Goal: Task Accomplishment & Management: Use online tool/utility

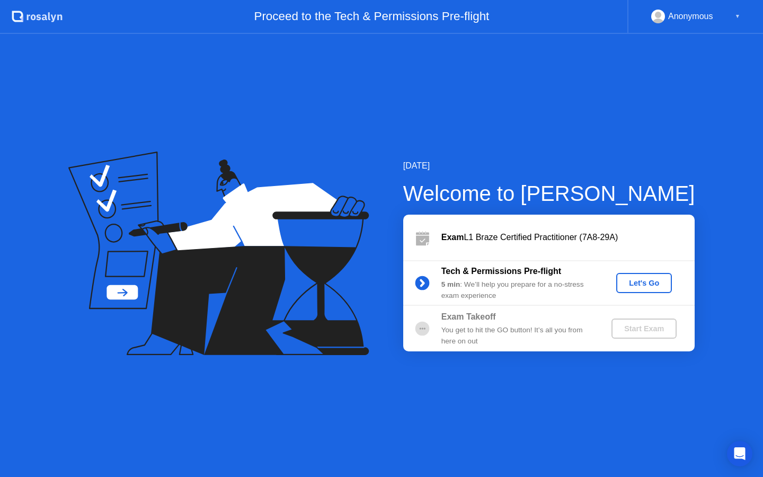
click at [645, 283] on div "Let's Go" at bounding box center [643, 283] width 47 height 8
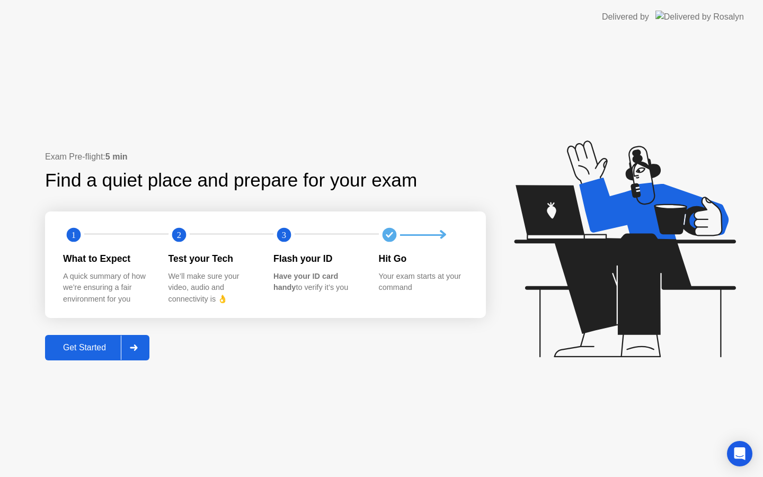
click at [69, 354] on button "Get Started" at bounding box center [97, 347] width 104 height 25
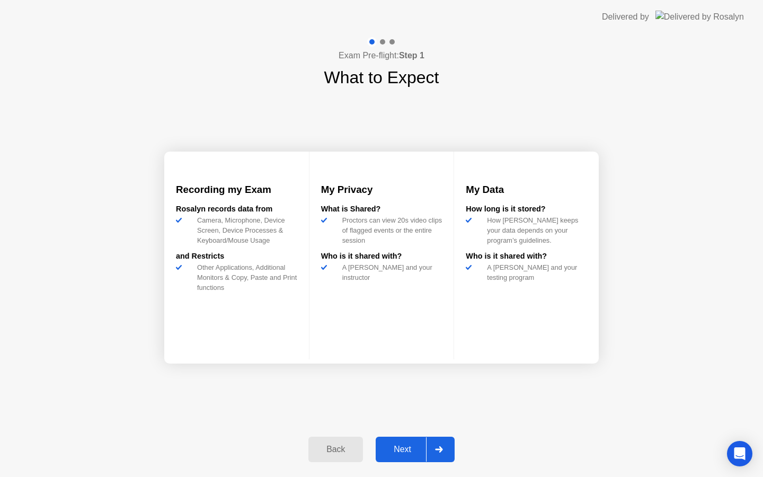
click at [389, 454] on div "Next" at bounding box center [402, 450] width 47 height 10
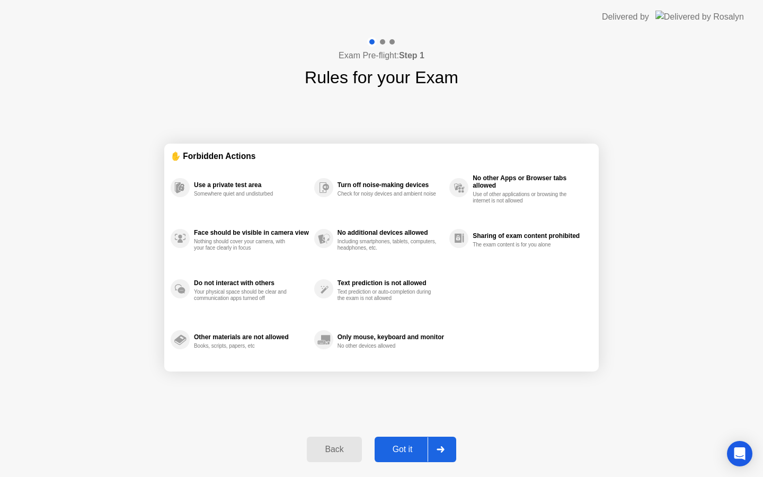
click at [389, 454] on div "Got it" at bounding box center [403, 450] width 50 height 10
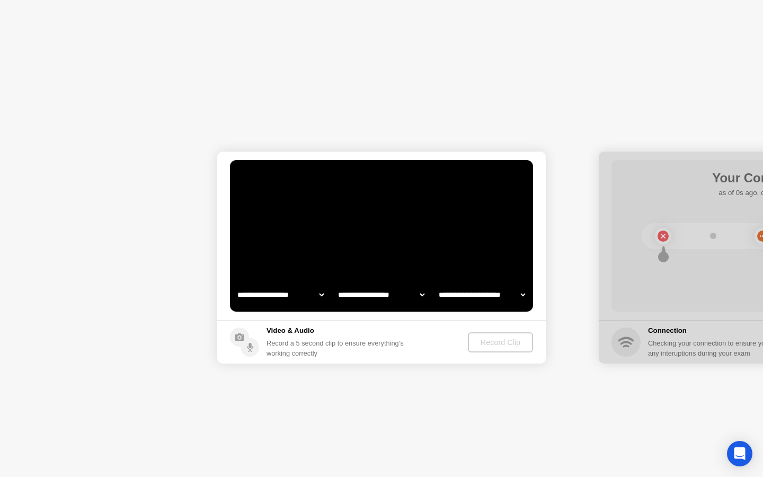
select select "**********"
select select "*******"
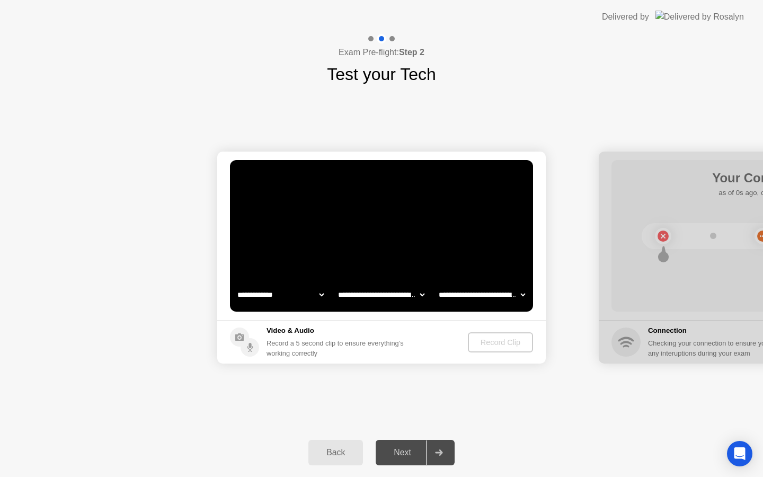
click at [335, 454] on div "Back" at bounding box center [336, 453] width 48 height 10
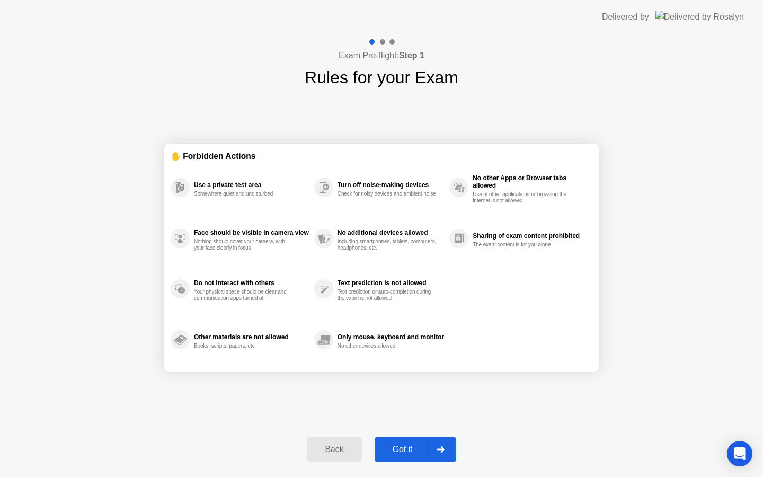
click at [415, 459] on button "Got it" at bounding box center [416, 449] width 82 height 25
select select "**********"
select select "*******"
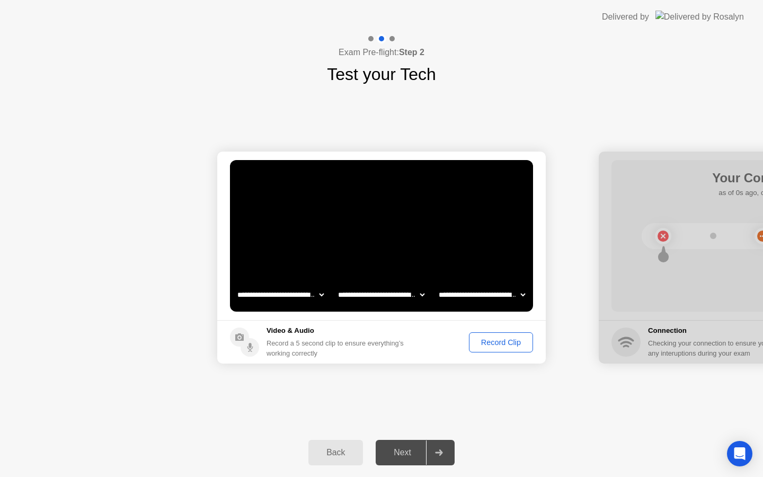
click at [486, 343] on div "Record Clip" at bounding box center [501, 342] width 57 height 8
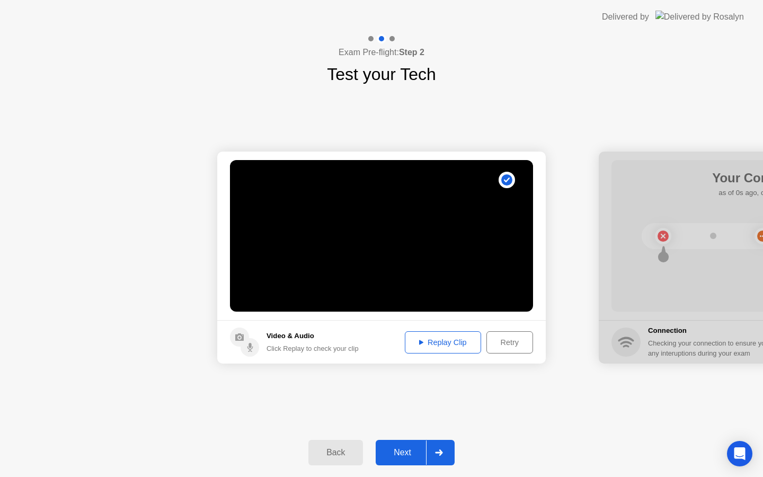
click at [440, 342] on div "Replay Clip" at bounding box center [442, 342] width 69 height 8
click at [396, 457] on div "Next" at bounding box center [402, 453] width 47 height 10
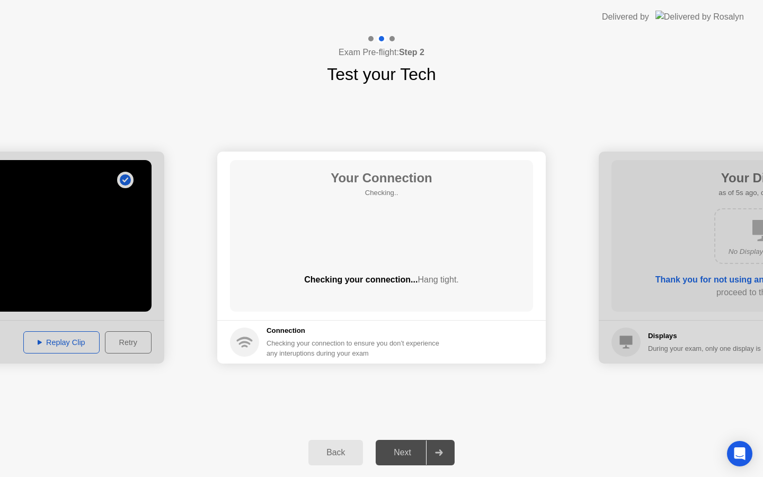
click at [369, 253] on div "Your Connection Checking.. Checking your connection... Hang tight." at bounding box center [381, 236] width 303 height 152
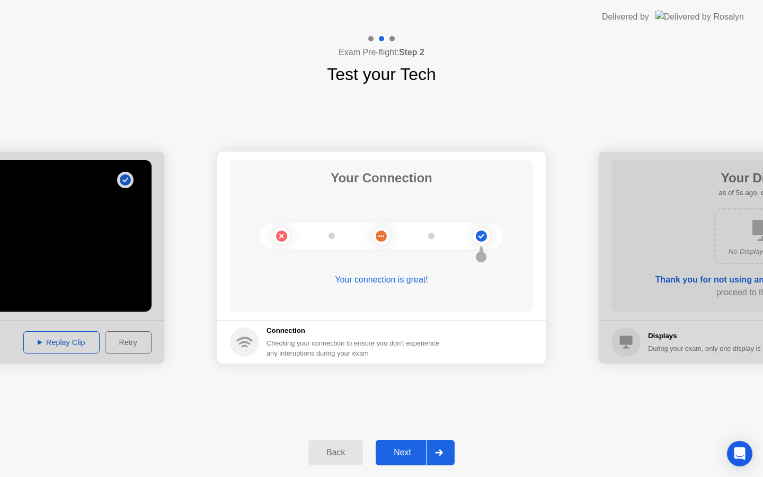
click at [413, 470] on div "Back Next" at bounding box center [381, 452] width 763 height 49
click at [402, 452] on div "Next" at bounding box center [402, 453] width 47 height 10
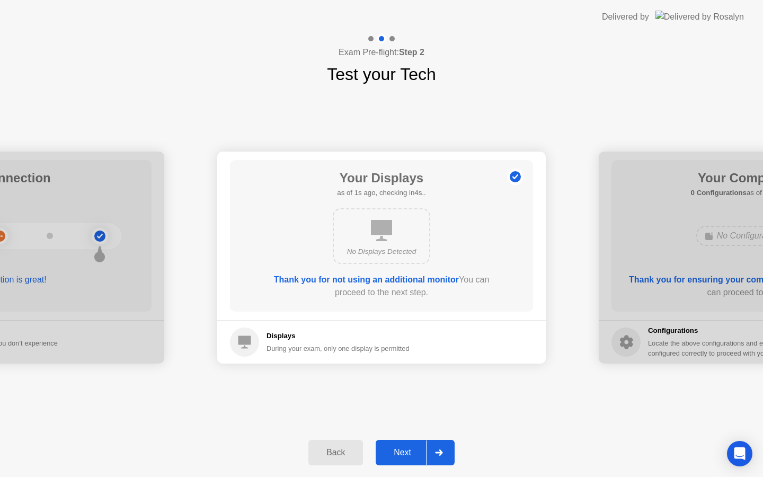
click at [408, 450] on div "Next" at bounding box center [402, 453] width 47 height 10
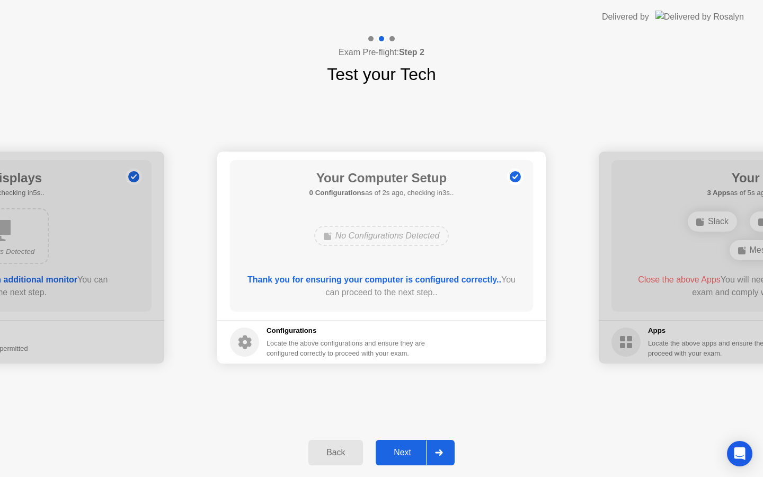
click at [398, 448] on div "Next" at bounding box center [402, 453] width 47 height 10
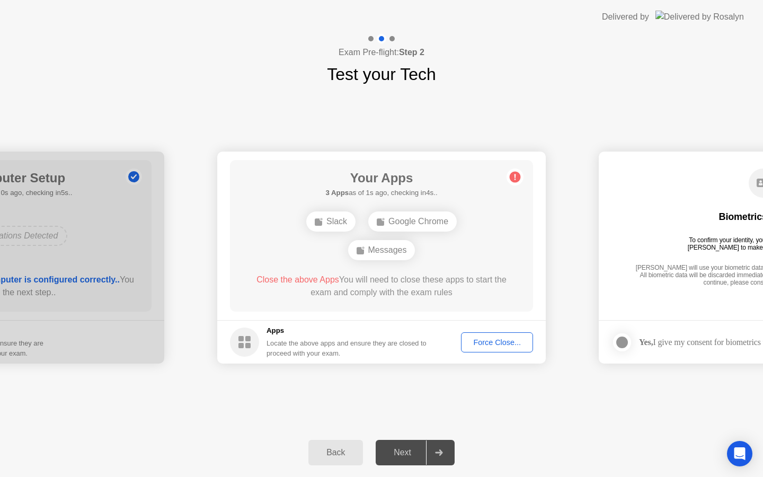
click at [501, 339] on div "Force Close..." at bounding box center [497, 342] width 65 height 8
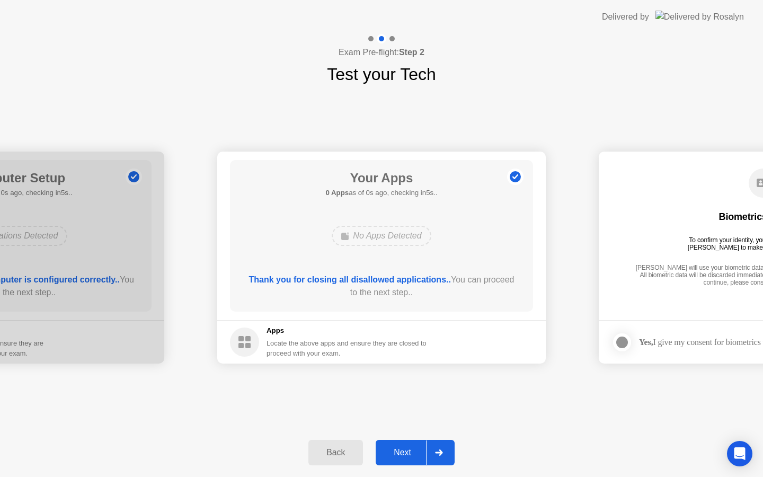
click at [397, 445] on button "Next" at bounding box center [415, 452] width 79 height 25
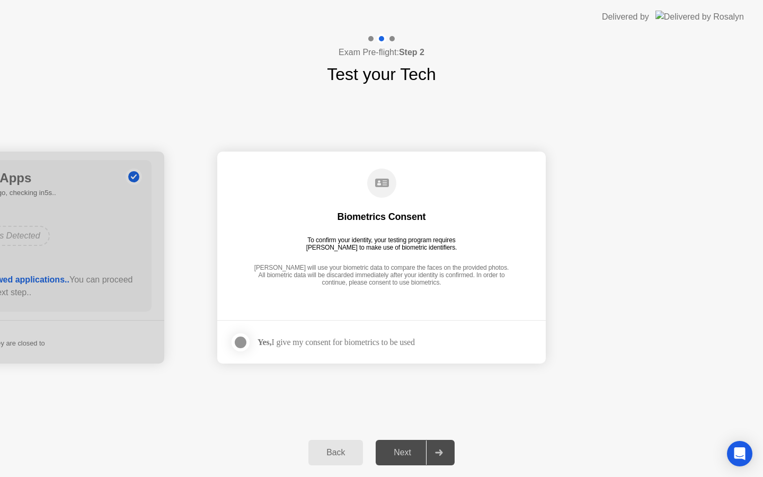
click at [315, 343] on div "Yes, I give my consent for biometrics to be used" at bounding box center [335, 342] width 157 height 10
click at [244, 341] on div at bounding box center [240, 342] width 13 height 13
click at [392, 453] on div "Next" at bounding box center [402, 453] width 47 height 10
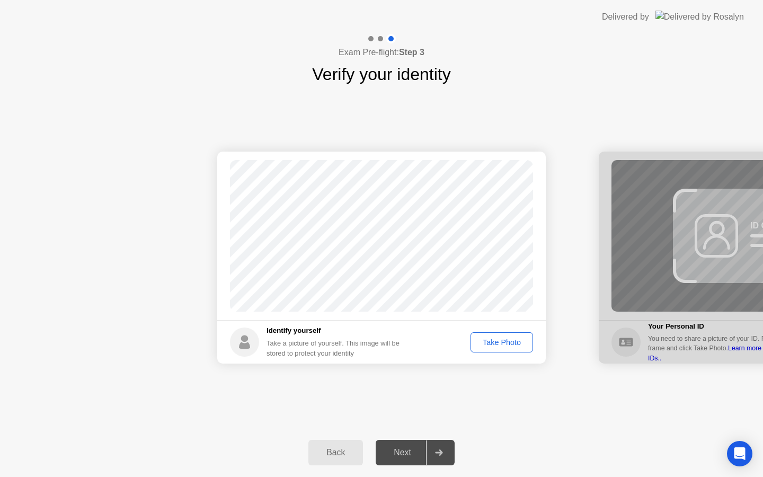
click at [474, 338] on div "Take Photo" at bounding box center [501, 342] width 55 height 8
click at [396, 449] on div "Next" at bounding box center [402, 453] width 47 height 10
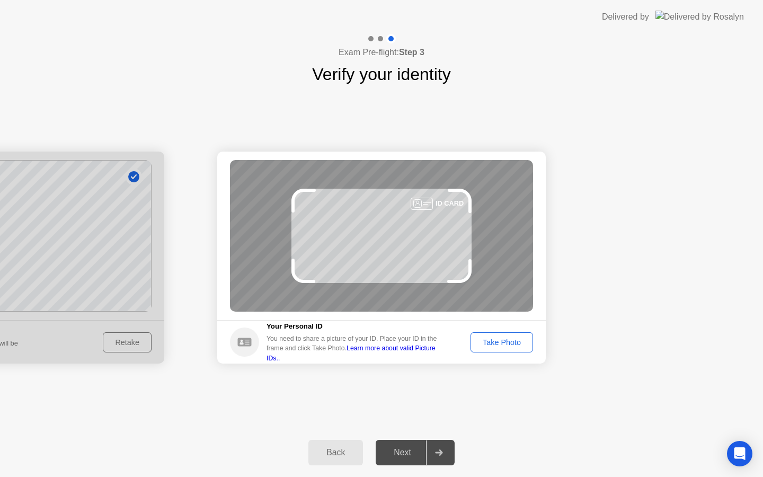
click at [496, 335] on button "Take Photo" at bounding box center [501, 342] width 63 height 20
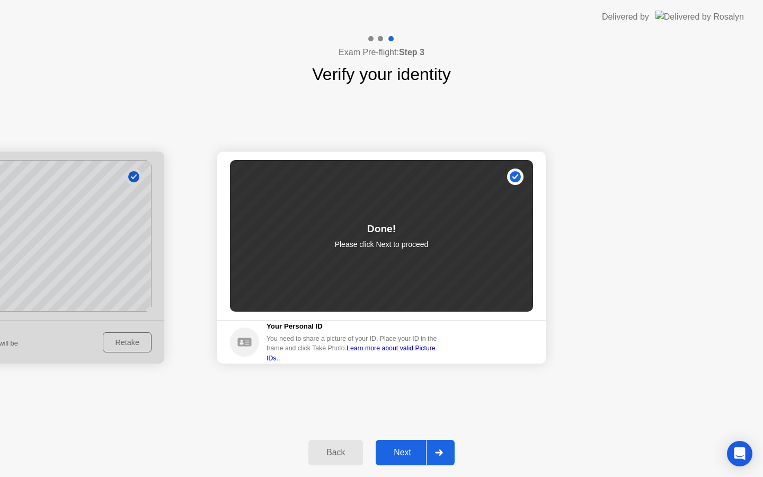
click at [411, 453] on div "Next" at bounding box center [402, 453] width 47 height 10
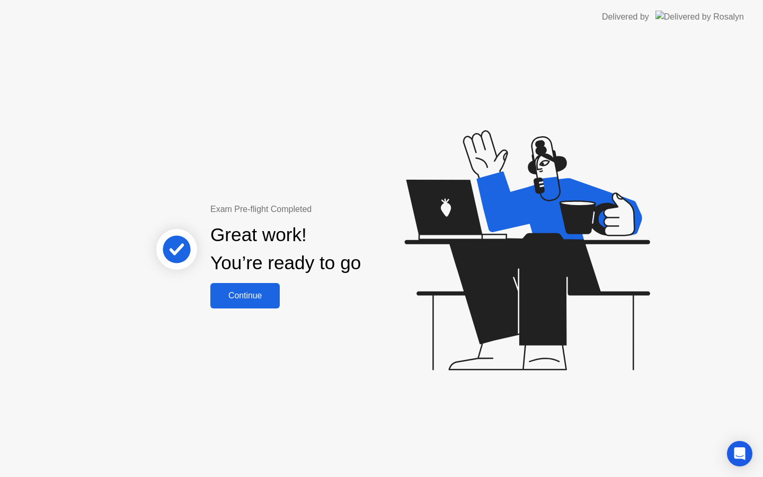
click at [231, 280] on div "Great work! You’re ready to go" at bounding box center [286, 249] width 286 height 67
click at [230, 283] on button "Continue" at bounding box center [244, 295] width 69 height 25
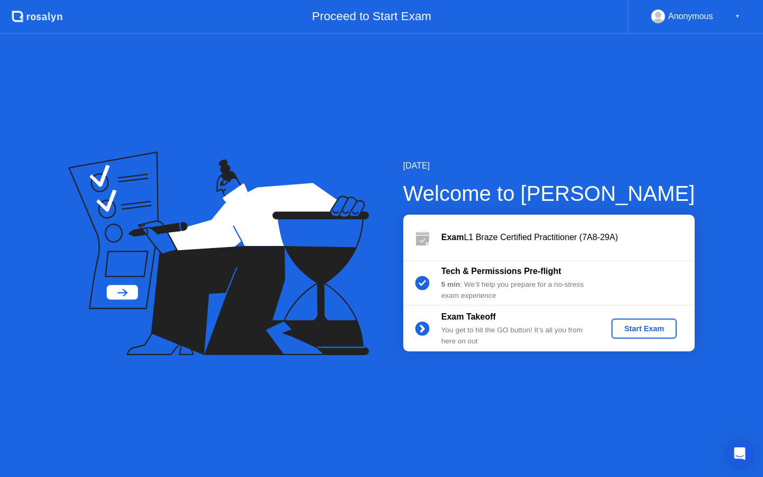
click at [641, 331] on div "Start Exam" at bounding box center [644, 328] width 57 height 8
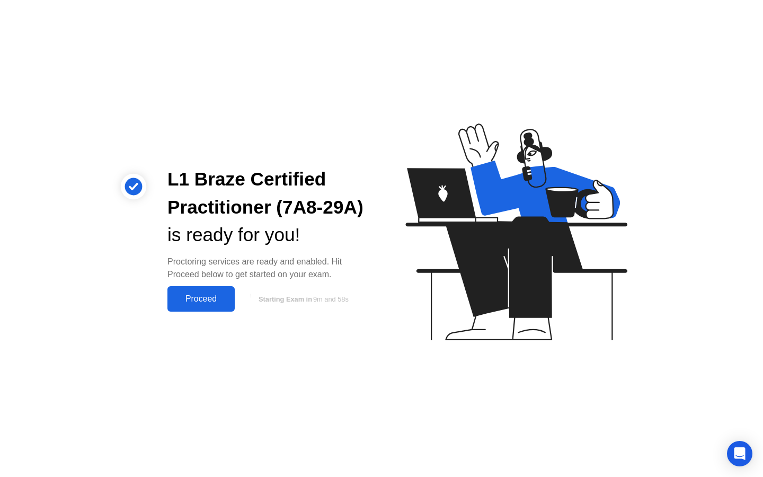
click at [202, 299] on div "Proceed" at bounding box center [201, 299] width 61 height 10
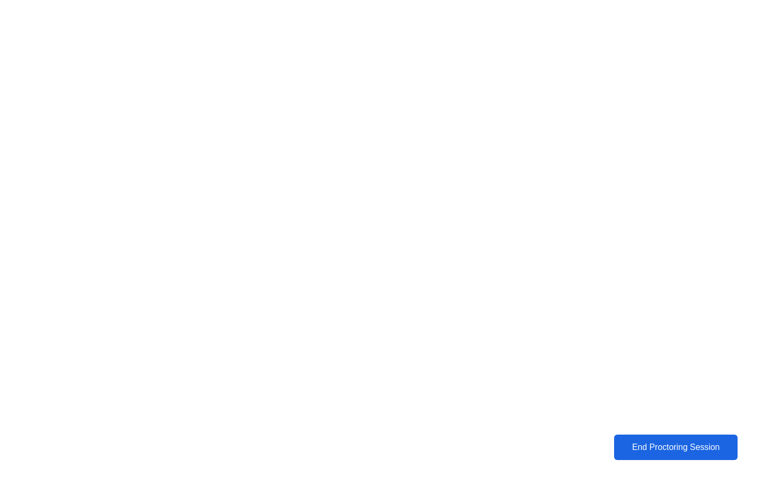
click at [625, 449] on div "End Proctoring Session" at bounding box center [675, 447] width 117 height 10
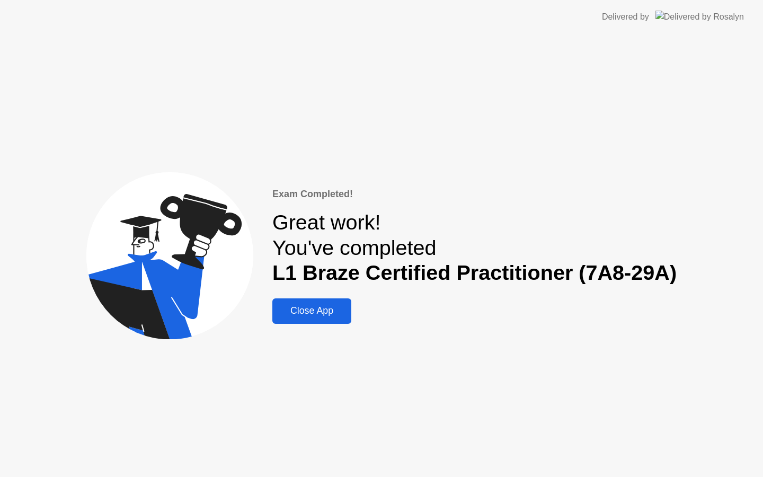
click at [296, 308] on div "Close App" at bounding box center [311, 310] width 73 height 11
